Goal: Navigation & Orientation: Understand site structure

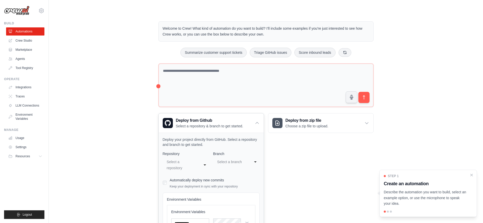
scroll to position [63, 0]
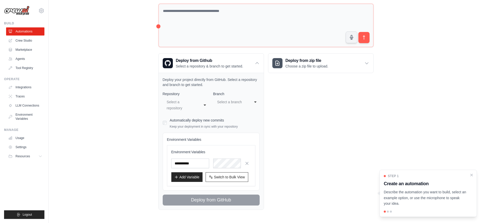
drag, startPoint x: 431, startPoint y: 177, endPoint x: 427, endPoint y: 174, distance: 5.1
click at [427, 174] on div "Step 1 Create an automation Describe the automation you want to build, select a…" at bounding box center [429, 193] width 98 height 47
click at [43, 10] on icon at bounding box center [41, 11] width 6 height 6
click at [33, 38] on link "Settings" at bounding box center [41, 34] width 45 height 9
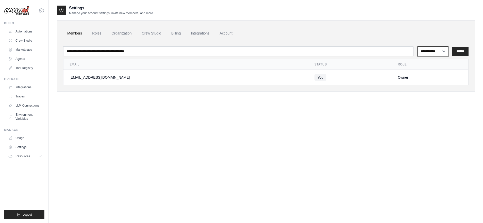
click at [418, 46] on select "**********" at bounding box center [433, 51] width 31 height 10
click at [429, 50] on select "**********" at bounding box center [433, 51] width 31 height 10
click at [146, 34] on link "Crew Studio" at bounding box center [151, 34] width 27 height 14
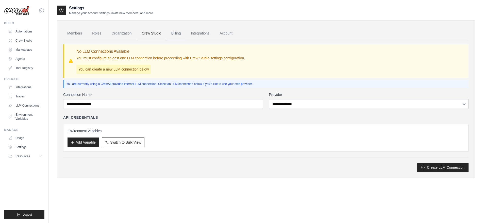
click at [174, 36] on link "Billing" at bounding box center [176, 34] width 18 height 14
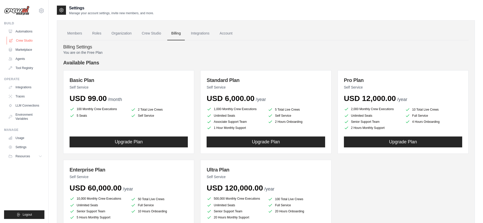
click at [24, 39] on link "Crew Studio" at bounding box center [26, 41] width 38 height 8
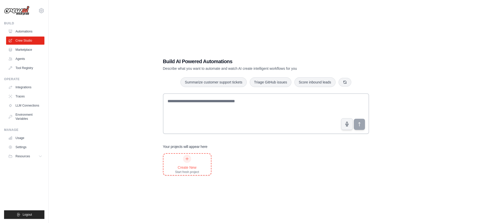
click at [188, 162] on div at bounding box center [187, 159] width 8 height 8
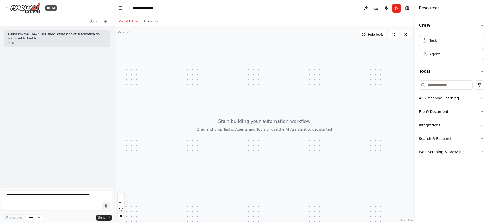
click at [144, 20] on button "Execution" at bounding box center [151, 21] width 21 height 6
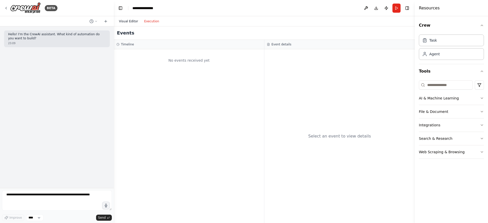
click at [125, 21] on button "Visual Editor" at bounding box center [128, 21] width 25 height 6
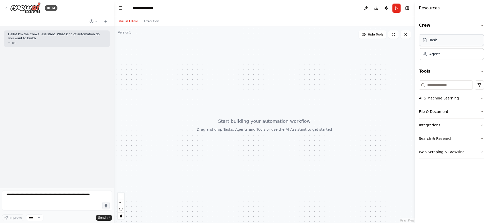
click at [457, 37] on div "Task" at bounding box center [451, 40] width 65 height 12
click at [454, 41] on div "Task" at bounding box center [451, 40] width 65 height 12
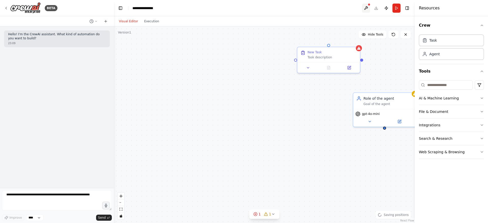
click at [367, 10] on button at bounding box center [366, 8] width 8 height 9
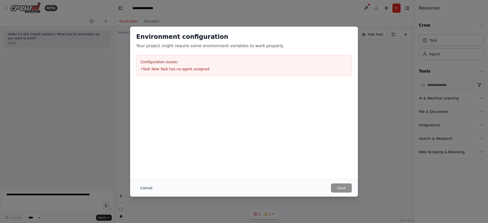
click at [141, 187] on button "Cancel" at bounding box center [146, 188] width 20 height 9
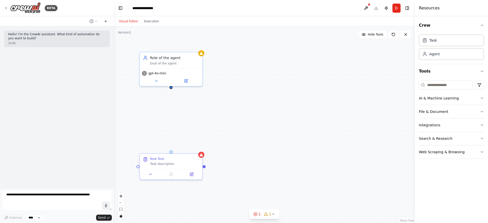
click at [4, 9] on div "BETA" at bounding box center [57, 8] width 114 height 16
click at [6, 7] on icon at bounding box center [6, 8] width 4 height 4
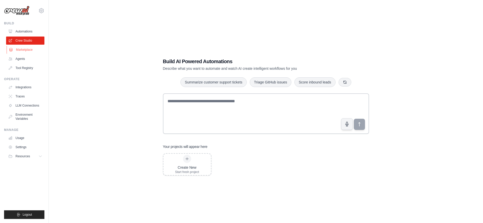
click at [21, 50] on link "Marketplace" at bounding box center [26, 50] width 38 height 8
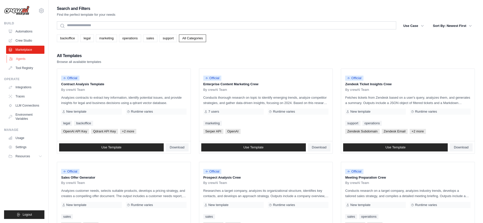
click at [23, 58] on link "Agents" at bounding box center [26, 59] width 38 height 8
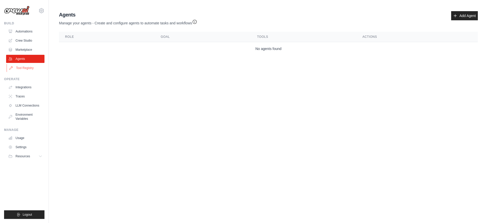
click at [23, 68] on link "Tool Registry" at bounding box center [26, 68] width 38 height 8
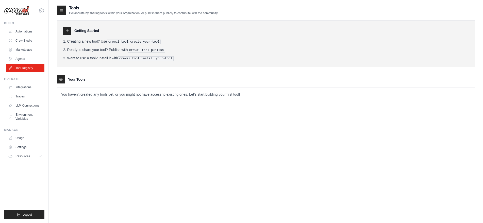
click at [87, 95] on p "You haven't created any tools yet, or you might not have access to existing one…" at bounding box center [266, 94] width 418 height 13
click at [20, 89] on link "Integrations" at bounding box center [26, 87] width 38 height 8
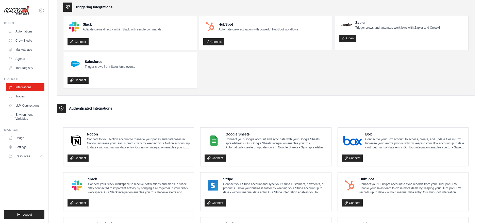
scroll to position [26, 0]
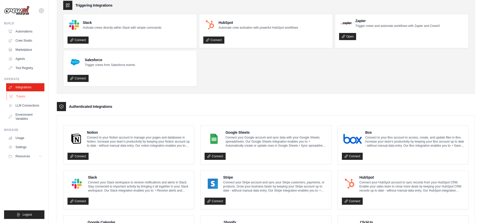
click at [25, 96] on link "Traces" at bounding box center [26, 96] width 38 height 8
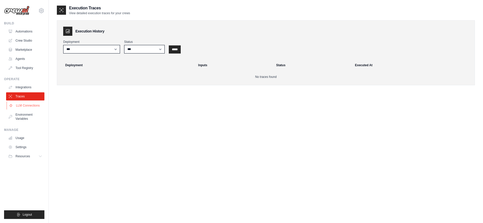
click at [29, 104] on link "LLM Connections" at bounding box center [26, 106] width 38 height 8
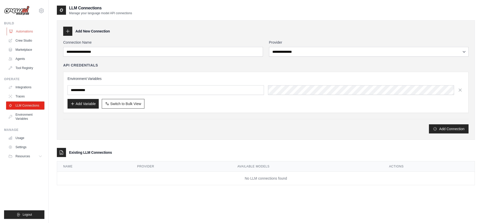
drag, startPoint x: 41, startPoint y: 185, endPoint x: 7, endPoint y: 31, distance: 156.8
click at [7, 31] on ul "Build Automations Crew Studio Marketplace Agents" at bounding box center [24, 120] width 40 height 198
click at [47, 171] on div "[EMAIL_ADDRESS][DOMAIN_NAME] Settings Build Automations Crew Studio Marketplace" at bounding box center [24, 111] width 49 height 223
drag, startPoint x: 44, startPoint y: 222, endPoint x: 7, endPoint y: 33, distance: 192.8
click at [7, 33] on div "[EMAIL_ADDRESS][DOMAIN_NAME] Settings Build Automations Crew Studio Marketplace" at bounding box center [24, 111] width 49 height 223
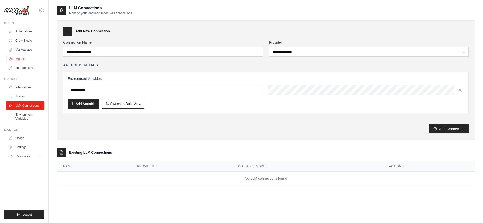
copy link
click at [15, 32] on link "Automations" at bounding box center [26, 31] width 38 height 8
